Goal: Information Seeking & Learning: Learn about a topic

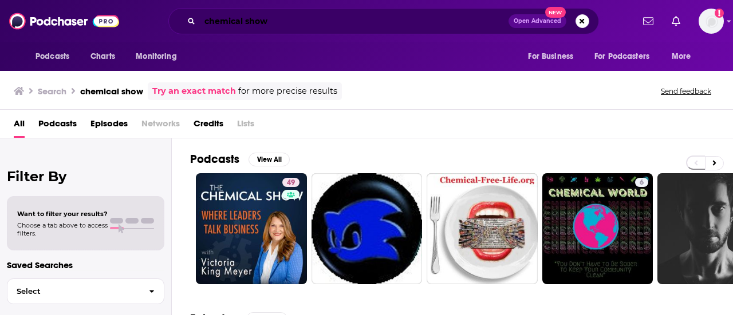
click at [379, 22] on input "chemical show" at bounding box center [354, 21] width 308 height 18
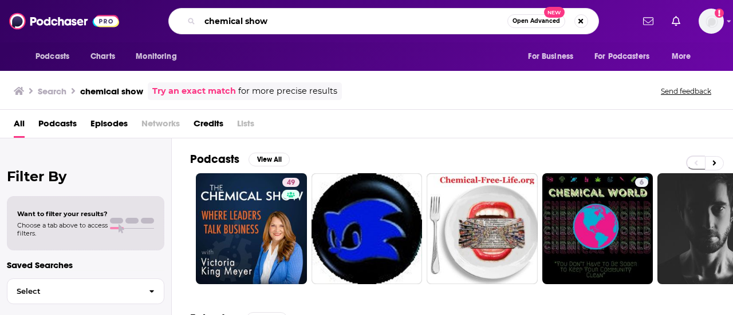
click at [379, 22] on input "chemical show" at bounding box center [353, 21] width 307 height 18
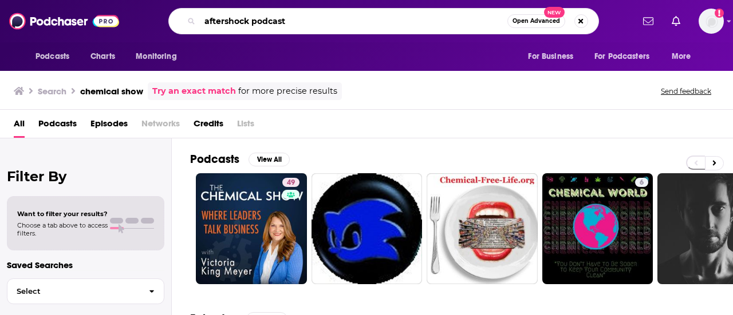
type input "aftershock podcast"
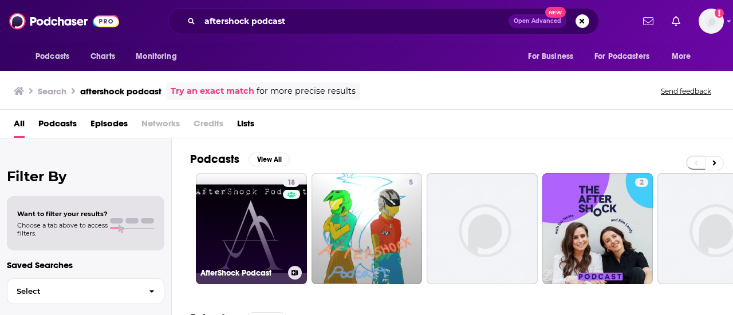
click at [248, 246] on link "18 AfterShock Podcast" at bounding box center [251, 228] width 111 height 111
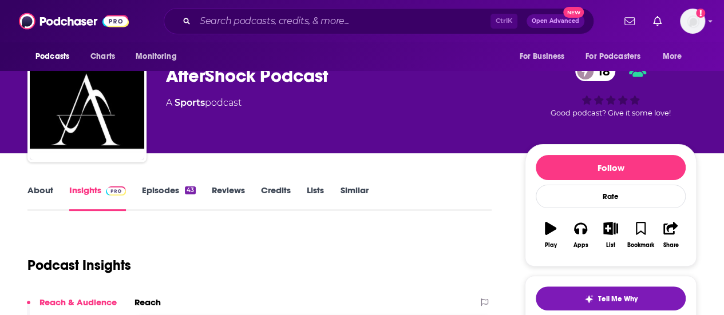
scroll to position [34, 0]
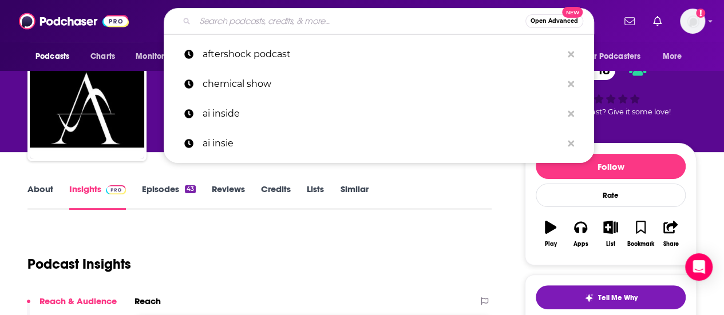
click at [255, 22] on input "Search podcasts, credits, & more..." at bounding box center [360, 21] width 330 height 18
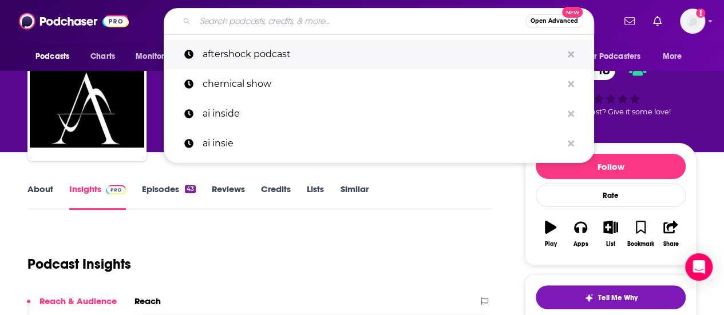
click at [249, 59] on p "aftershock podcast" at bounding box center [382, 54] width 359 height 30
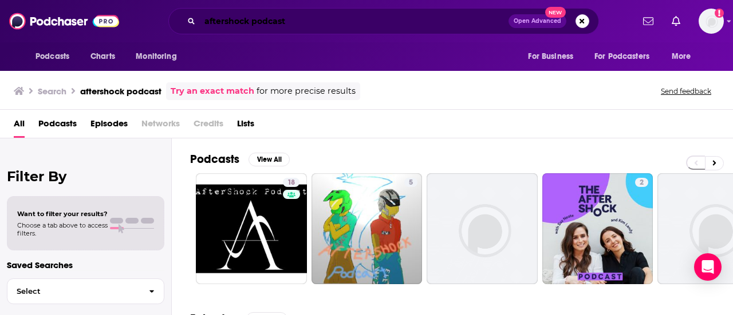
click at [323, 29] on input "aftershock podcast" at bounding box center [354, 21] width 308 height 18
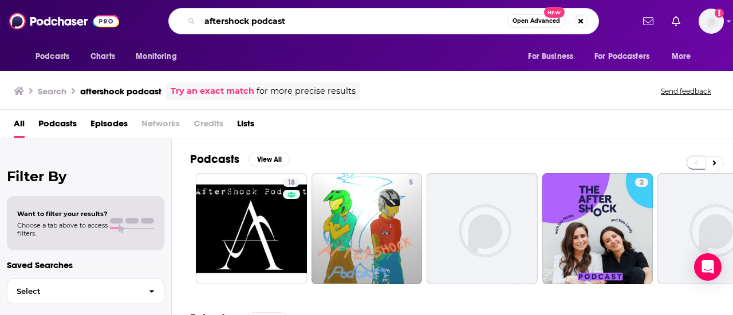
click at [323, 29] on input "aftershock podcast" at bounding box center [353, 21] width 307 height 18
paste input "AfterShock: Leadership for the 5th Industrial Revolution with [PERSON_NAME]"
type input "AfterShock: Leadership for the 5th Industrial Revolution with [PERSON_NAME]"
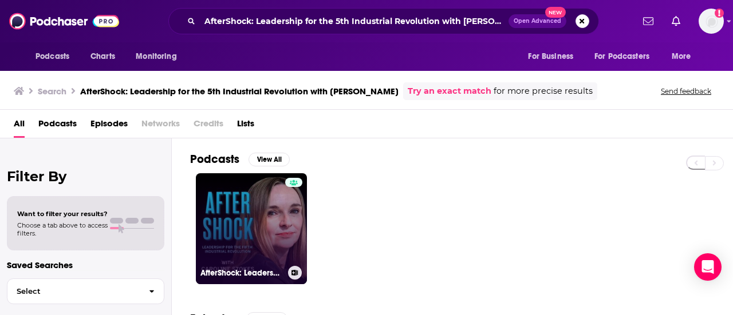
click at [242, 223] on link "AfterShock: Leadership for the 5th Industrial Revolution with [PERSON_NAME]" at bounding box center [251, 228] width 111 height 111
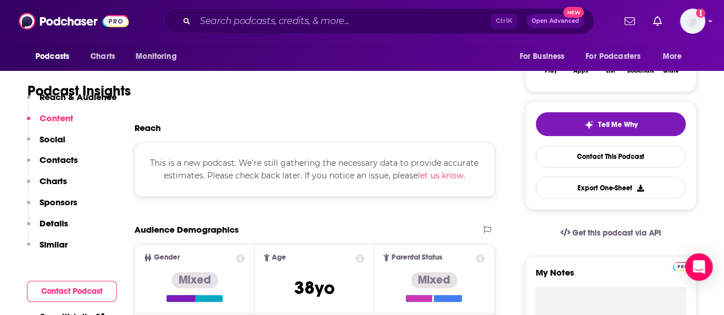
scroll to position [218, 0]
